Goal: Book appointment/travel/reservation

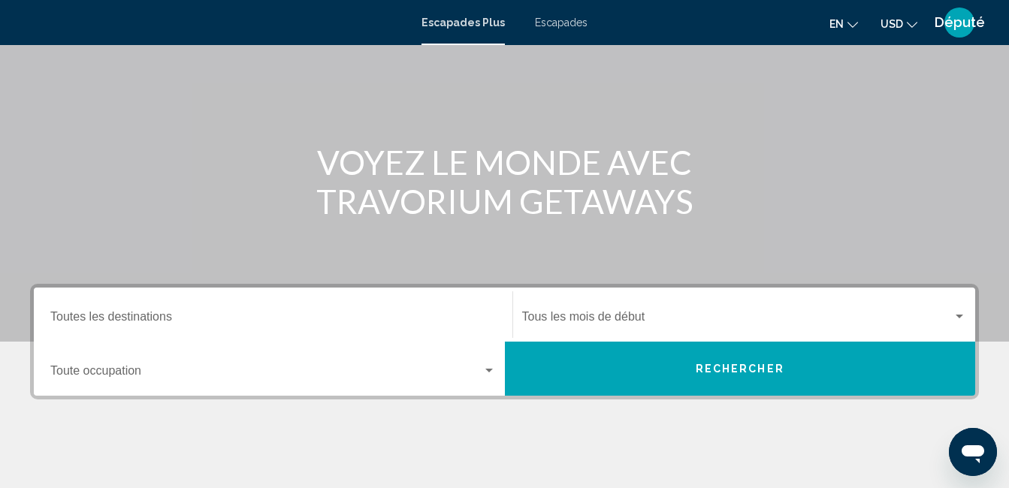
scroll to position [150, 0]
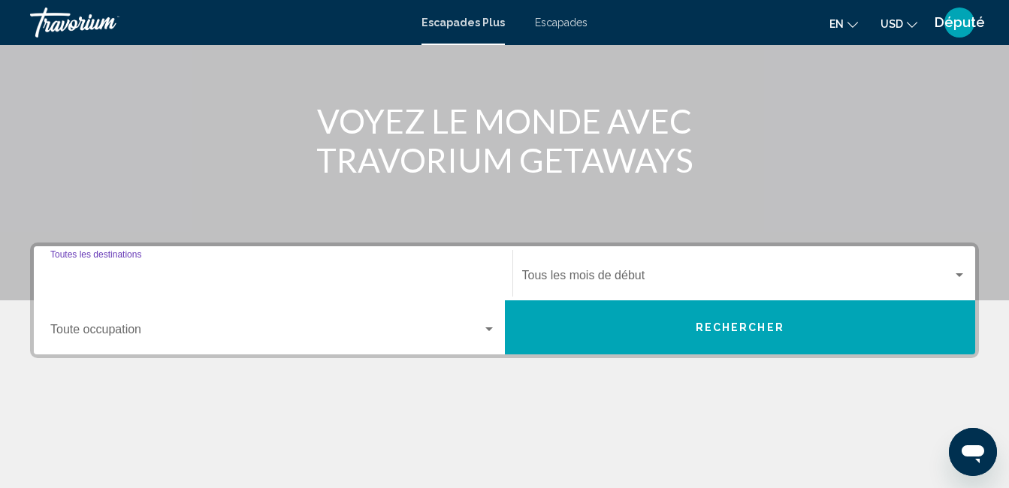
click at [198, 281] on input "Destination Toutes les destinations" at bounding box center [273, 279] width 446 height 14
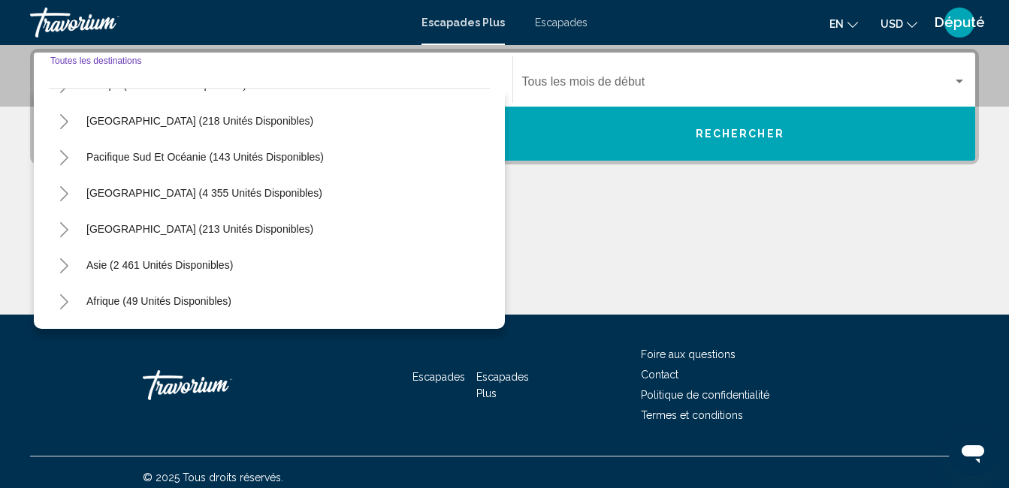
scroll to position [225, 0]
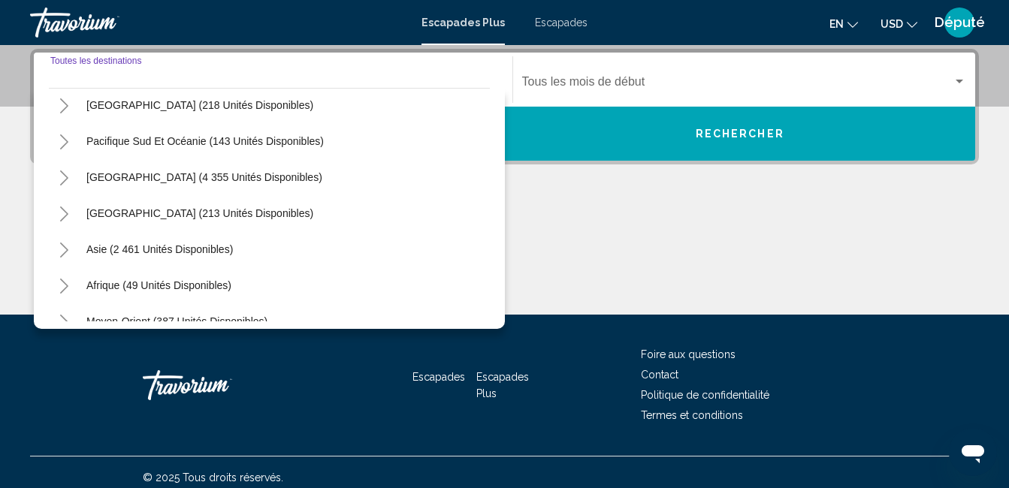
click at [61, 216] on icon "Toggle Amérique centrale (213 unités disponibles)" at bounding box center [64, 214] width 11 height 15
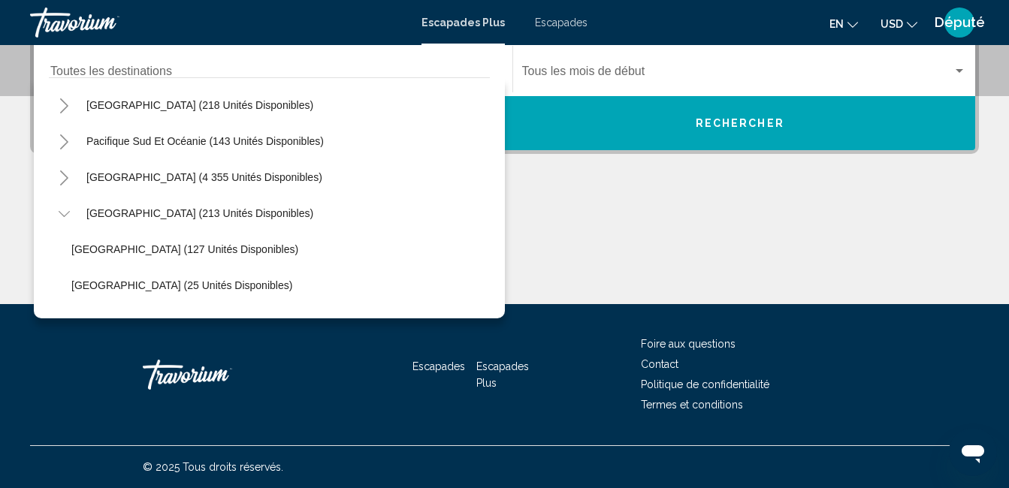
scroll to position [126, 0]
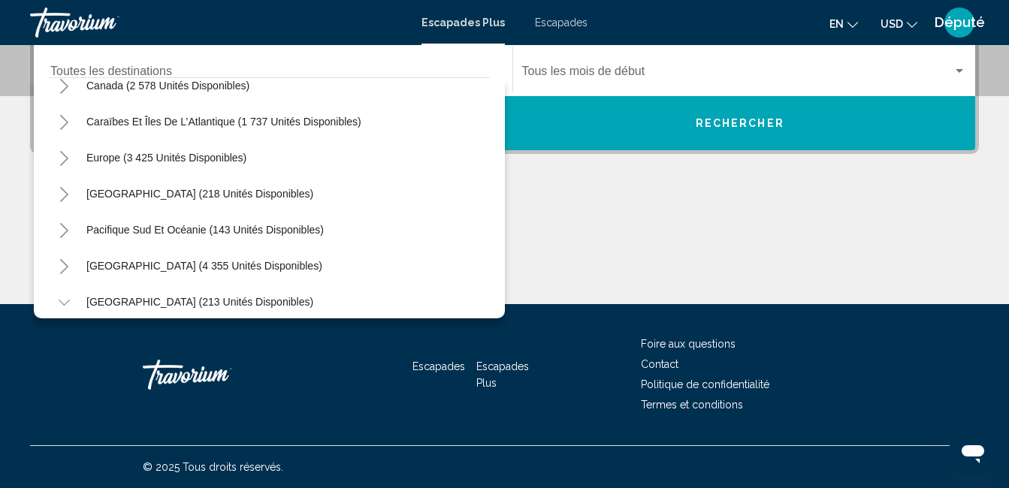
click at [66, 124] on icon "Toggle Caraïbes et îles de l’Atlantique (1 737 unités disponibles)" at bounding box center [64, 122] width 8 height 15
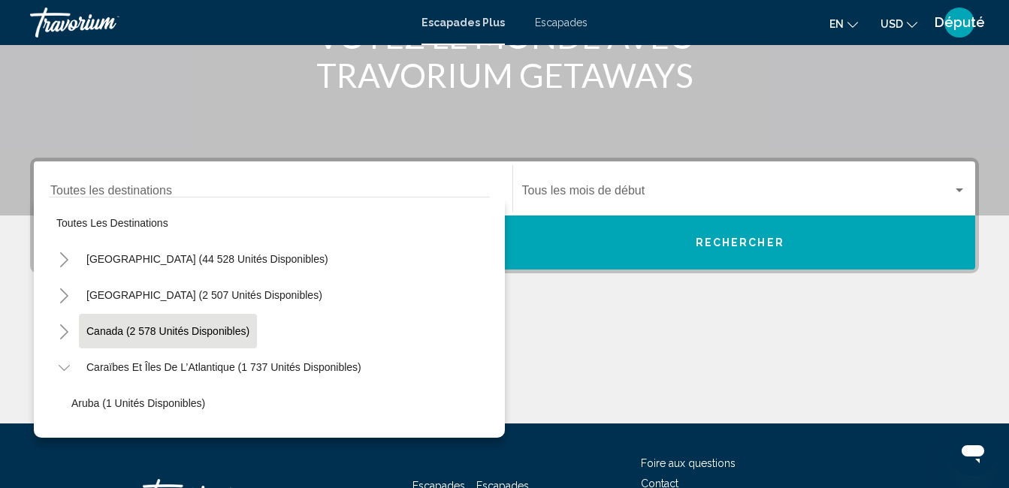
scroll to position [204, 0]
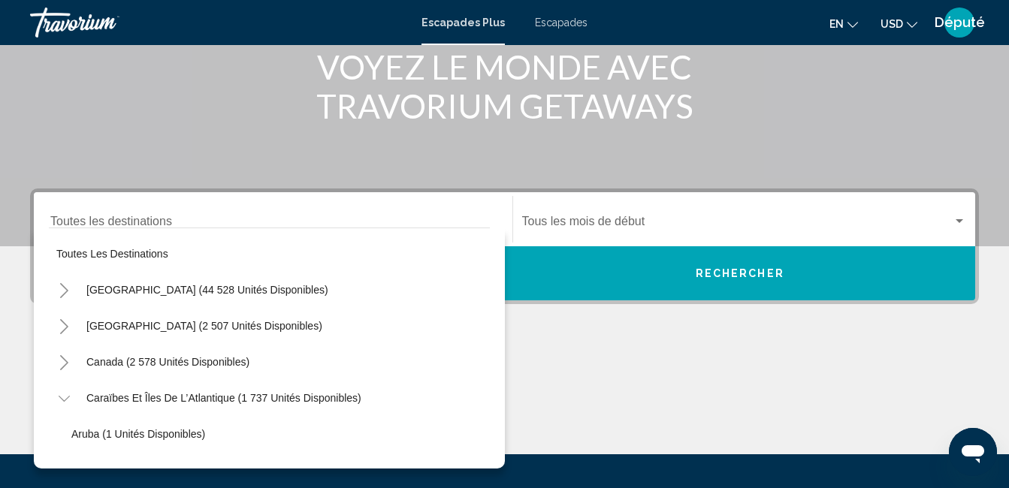
click at [63, 289] on icon "Toggle États-Unis (44 528 unités disponibles)" at bounding box center [64, 290] width 11 height 15
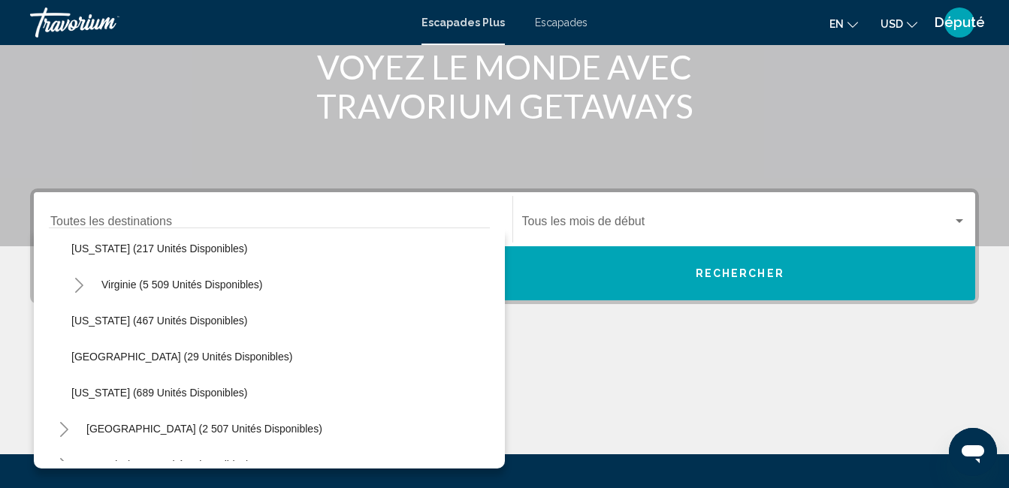
scroll to position [1428, 0]
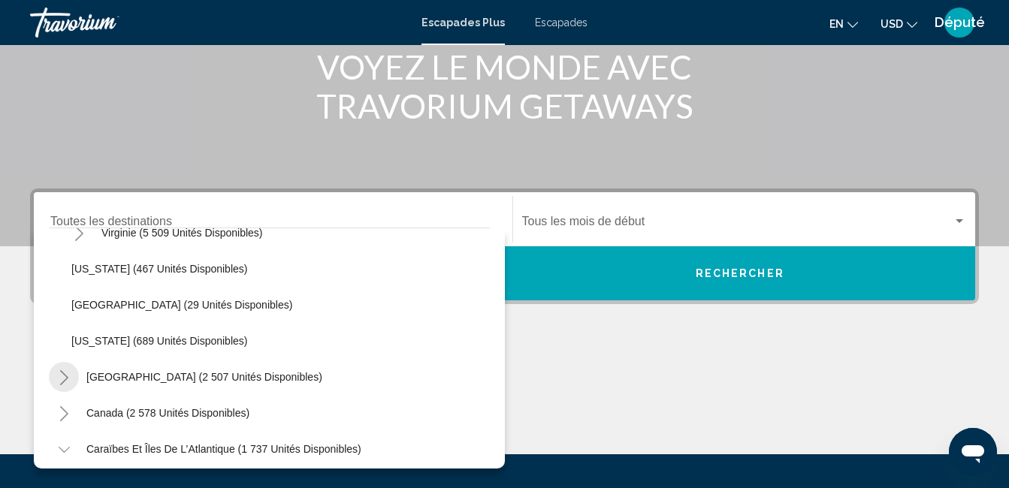
click at [67, 377] on icon "Toggle Mexico (2 507 unités disponibles)" at bounding box center [64, 377] width 8 height 15
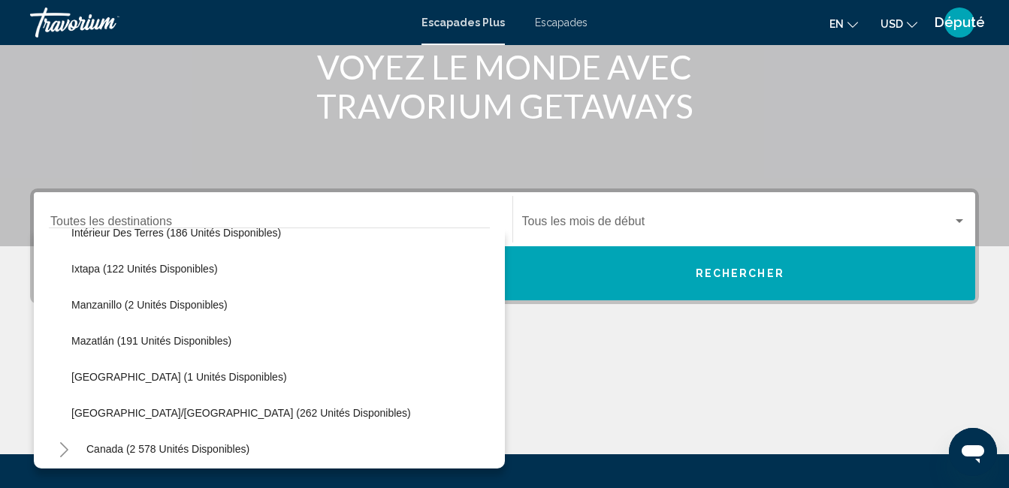
scroll to position [1803, 0]
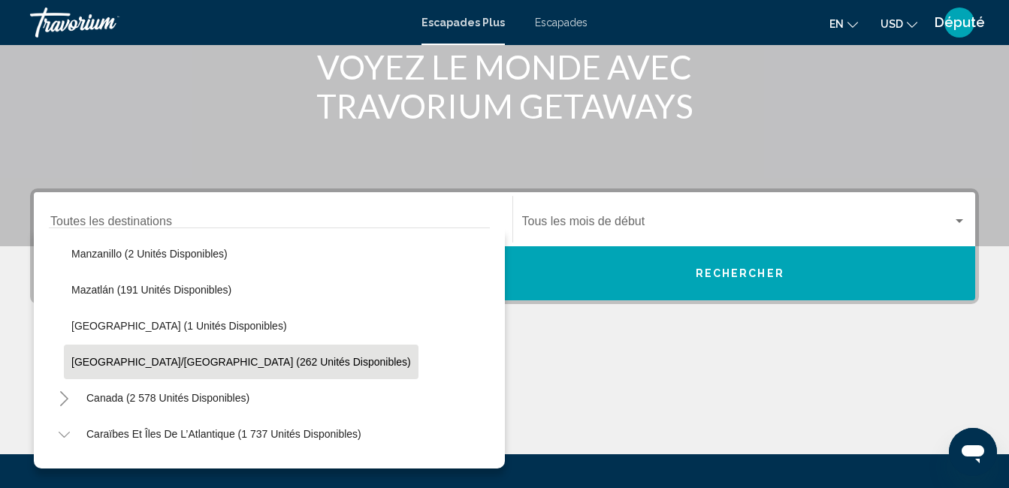
click at [135, 354] on button "[GEOGRAPHIC_DATA]/[GEOGRAPHIC_DATA] (262 unités disponibles)" at bounding box center [241, 362] width 355 height 35
type input "**********"
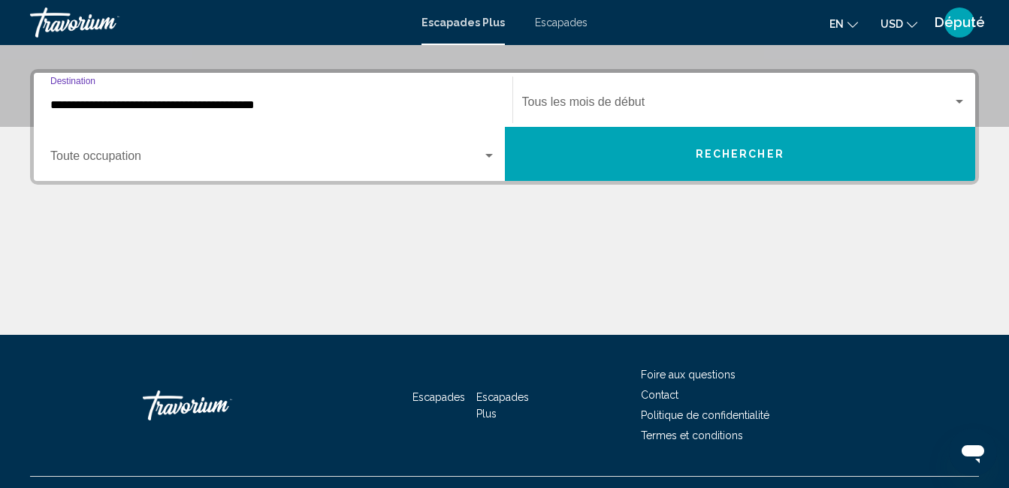
scroll to position [344, 0]
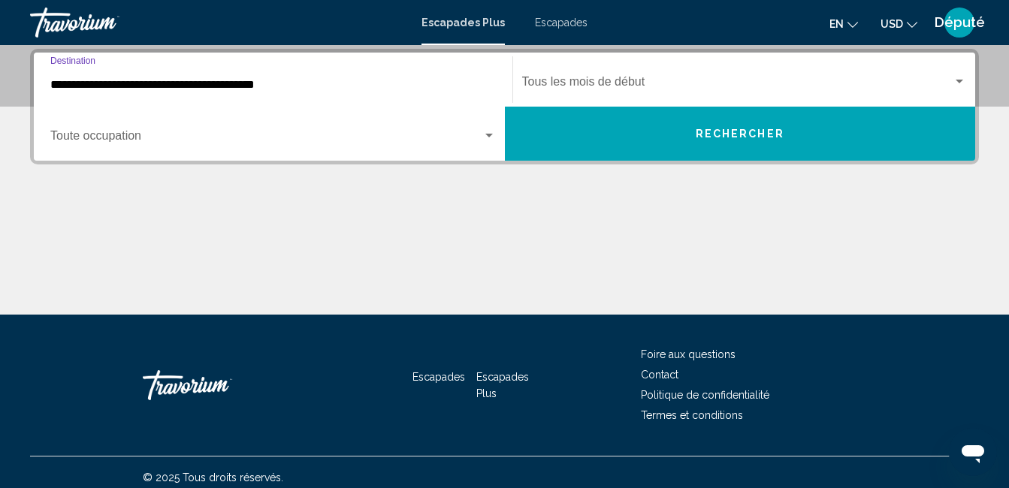
click at [594, 81] on span "Widget de recherche" at bounding box center [737, 85] width 431 height 14
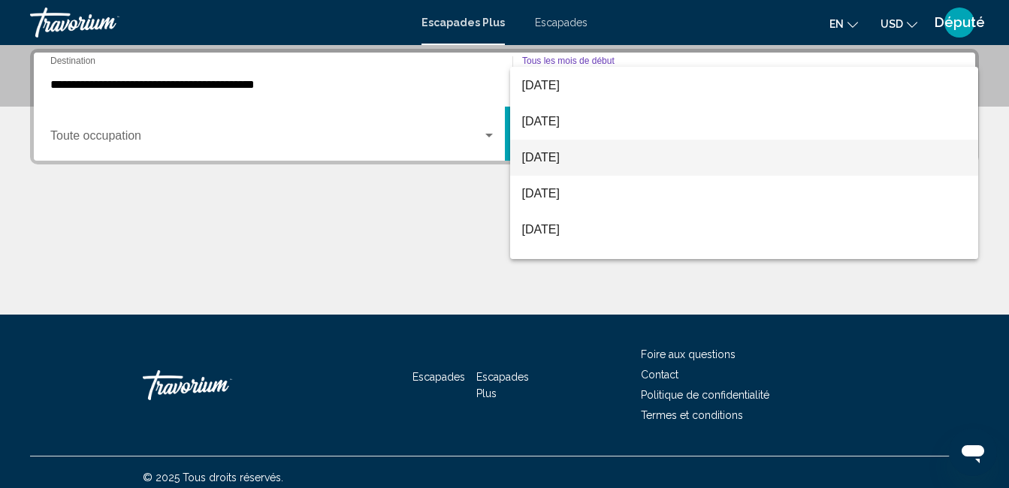
scroll to position [75, 0]
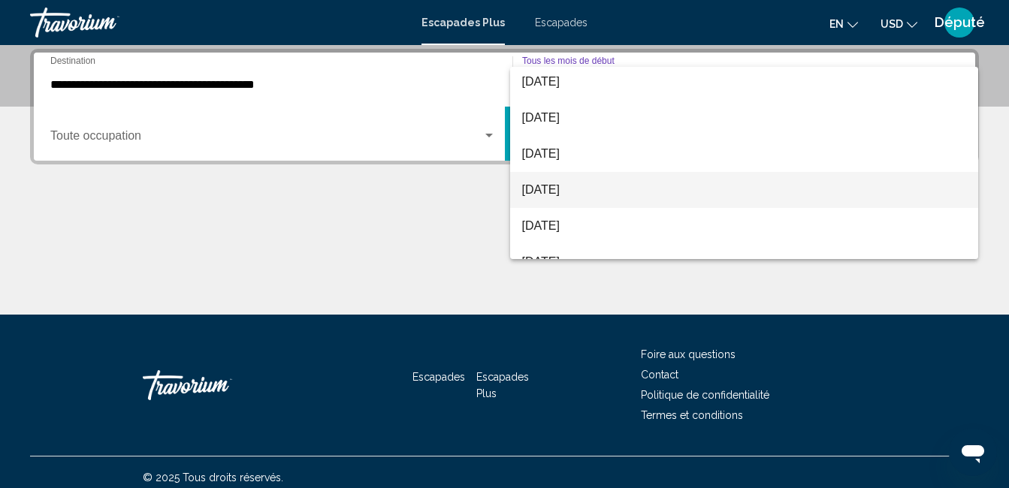
click at [549, 194] on font "[DATE]" at bounding box center [541, 189] width 38 height 13
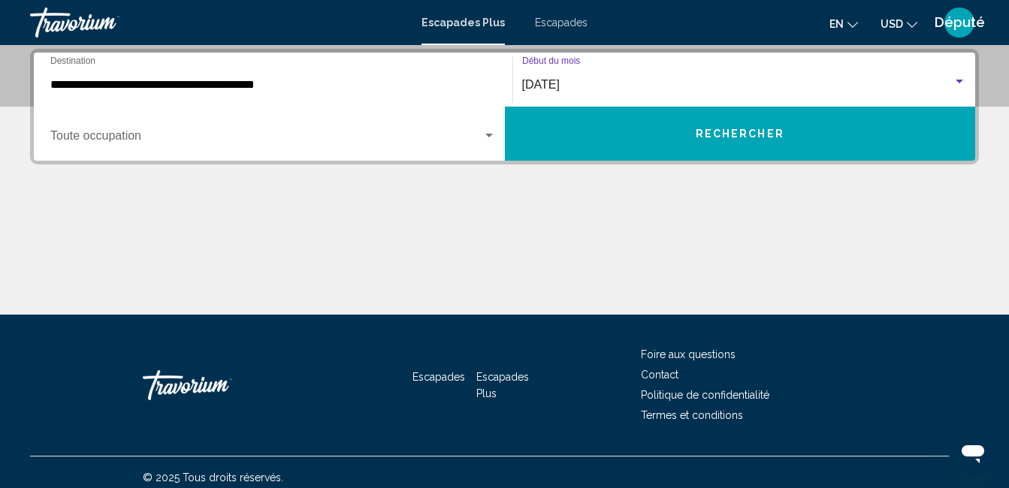
click at [488, 136] on div "Widget de recherche" at bounding box center [489, 136] width 8 height 4
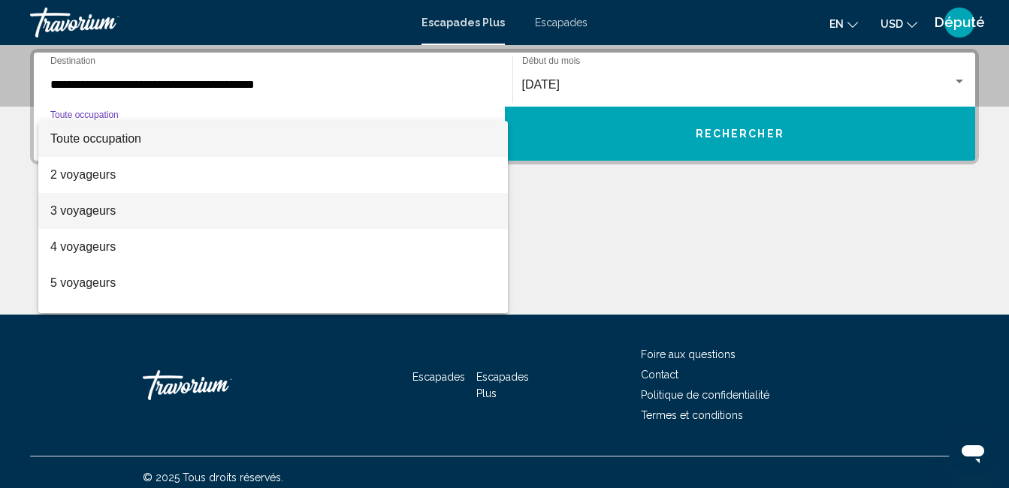
click at [167, 213] on span "3 voyageurs" at bounding box center [273, 211] width 446 height 36
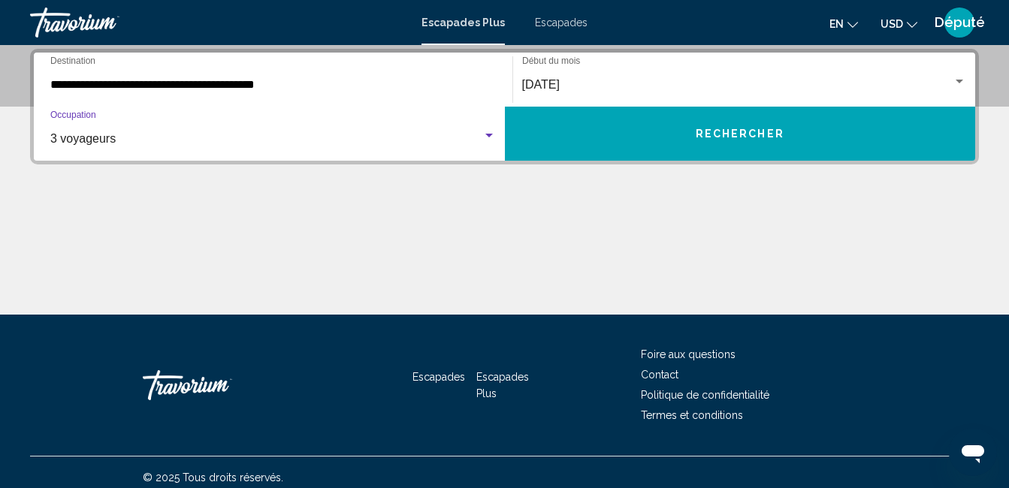
click at [710, 130] on span "Rechercher" at bounding box center [740, 134] width 89 height 12
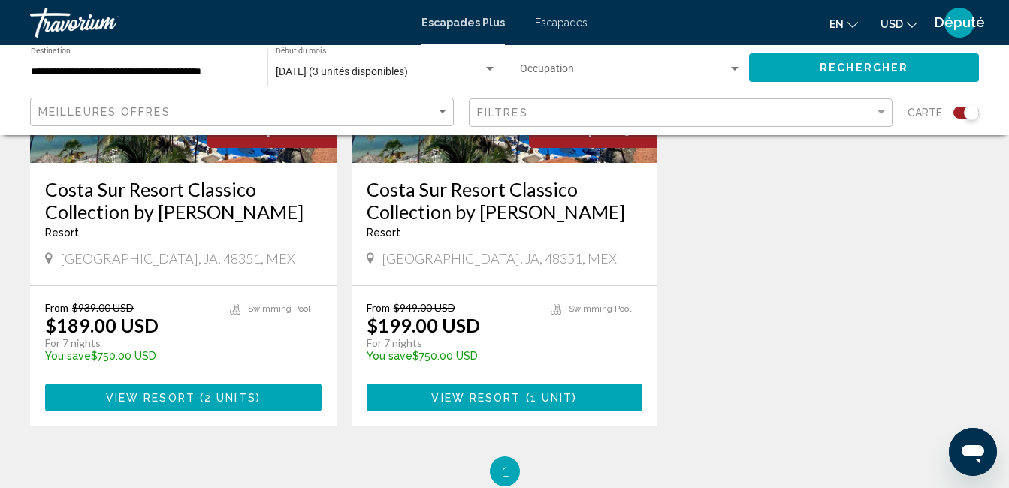
scroll to position [902, 0]
